Goal: Find specific page/section: Find specific page/section

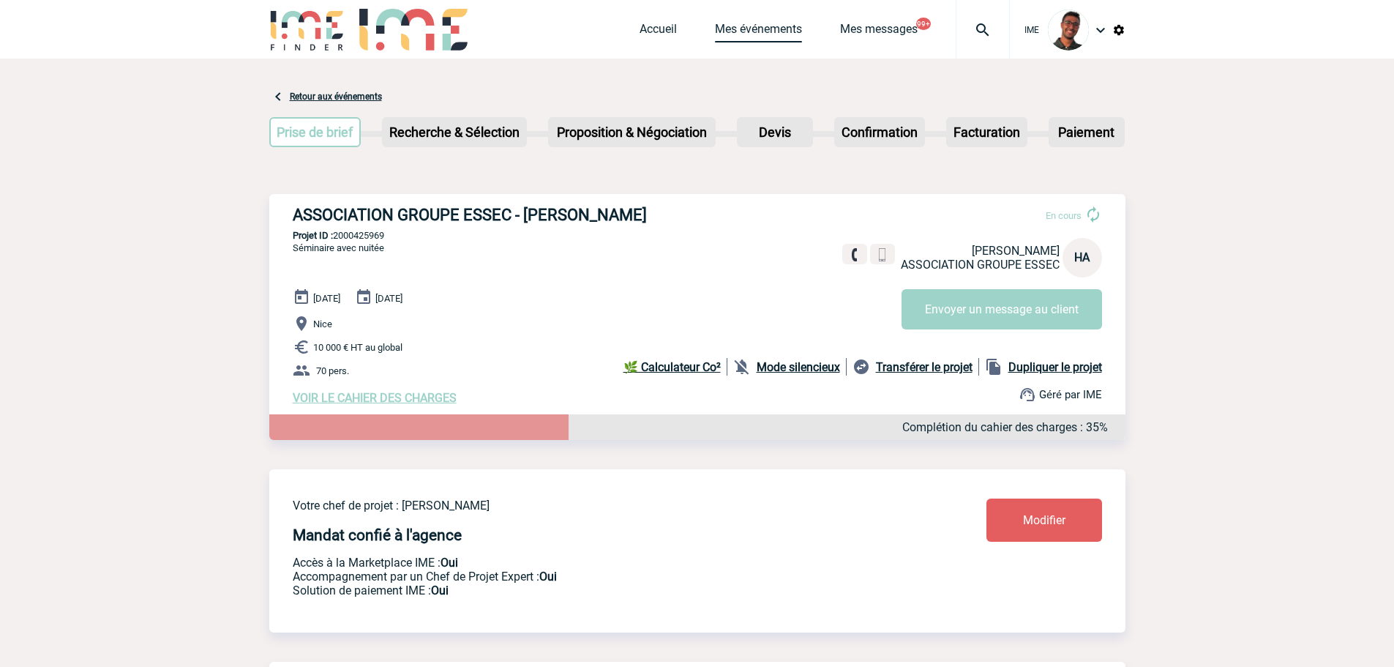
click at [736, 31] on link "Mes événements" at bounding box center [758, 32] width 87 height 20
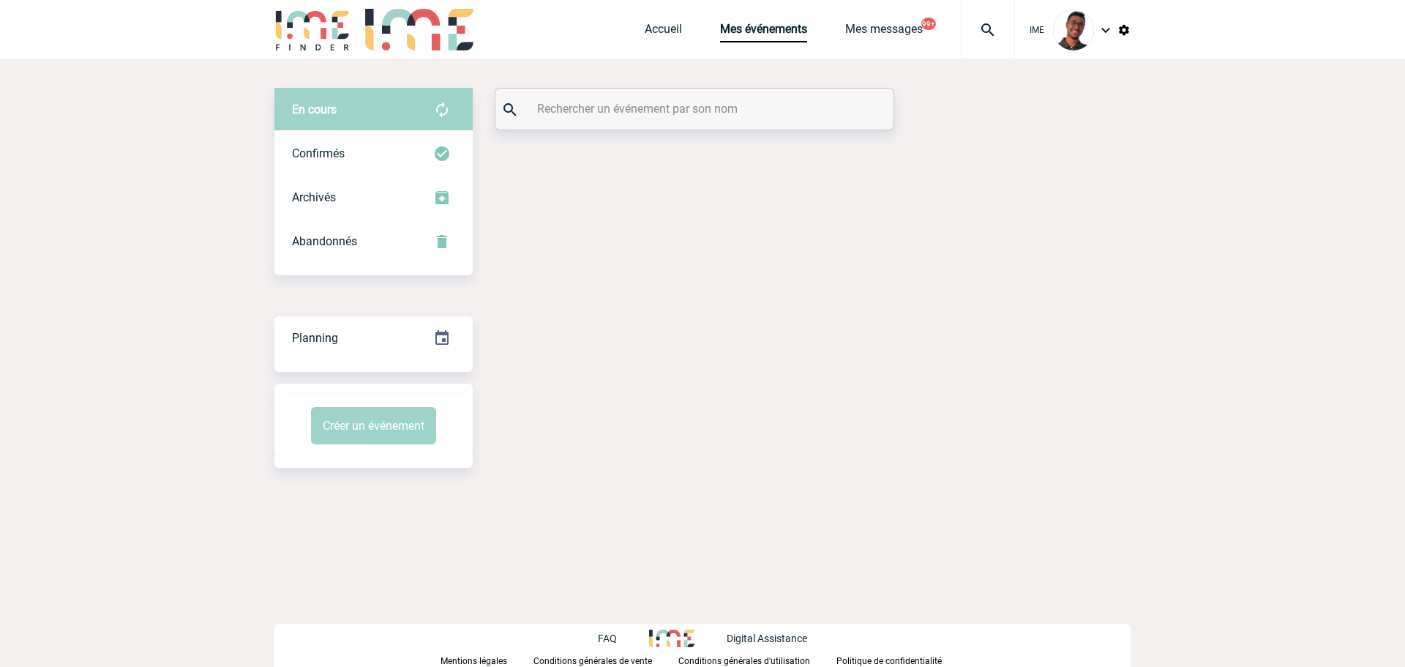
drag, startPoint x: 0, startPoint y: 0, endPoint x: 671, endPoint y: 105, distance: 678.6
click at [671, 105] on input "text" at bounding box center [697, 108] width 326 height 21
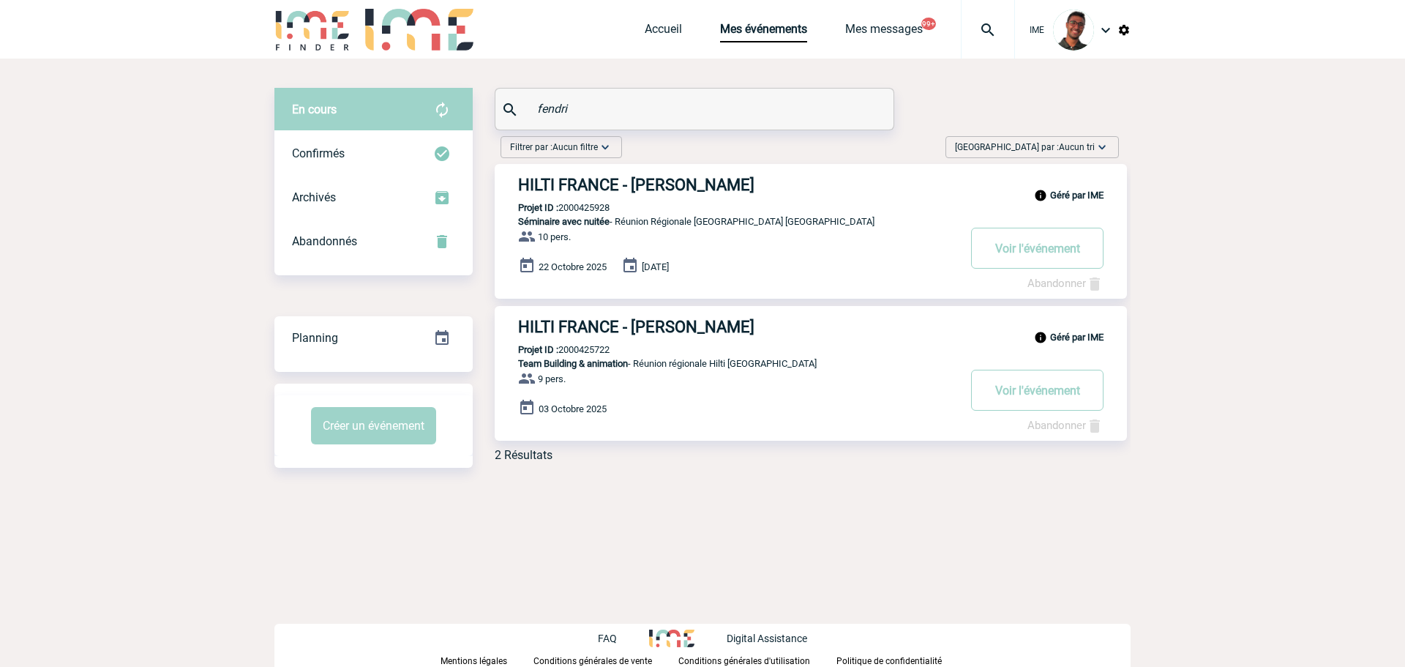
type input "fendri"
click at [603, 335] on h3 "HILTI FRANCE - Billy FENDRI" at bounding box center [737, 327] width 439 height 18
